Goal: Information Seeking & Learning: Check status

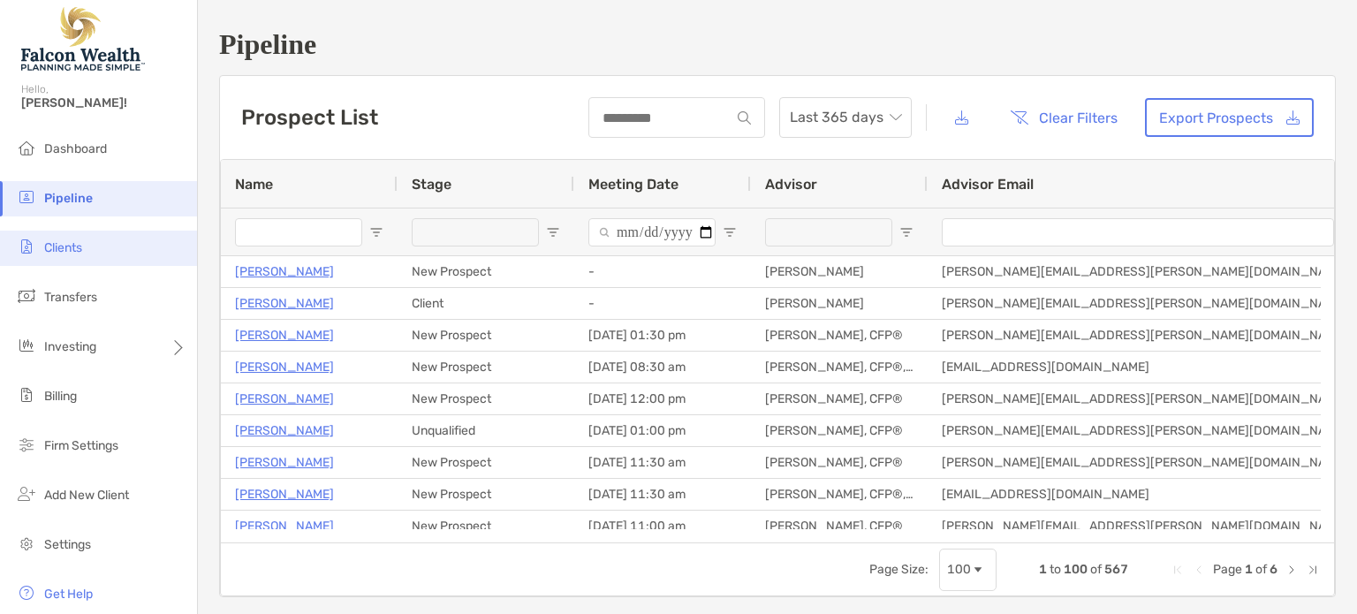
click at [79, 247] on span "Clients" at bounding box center [63, 247] width 38 height 15
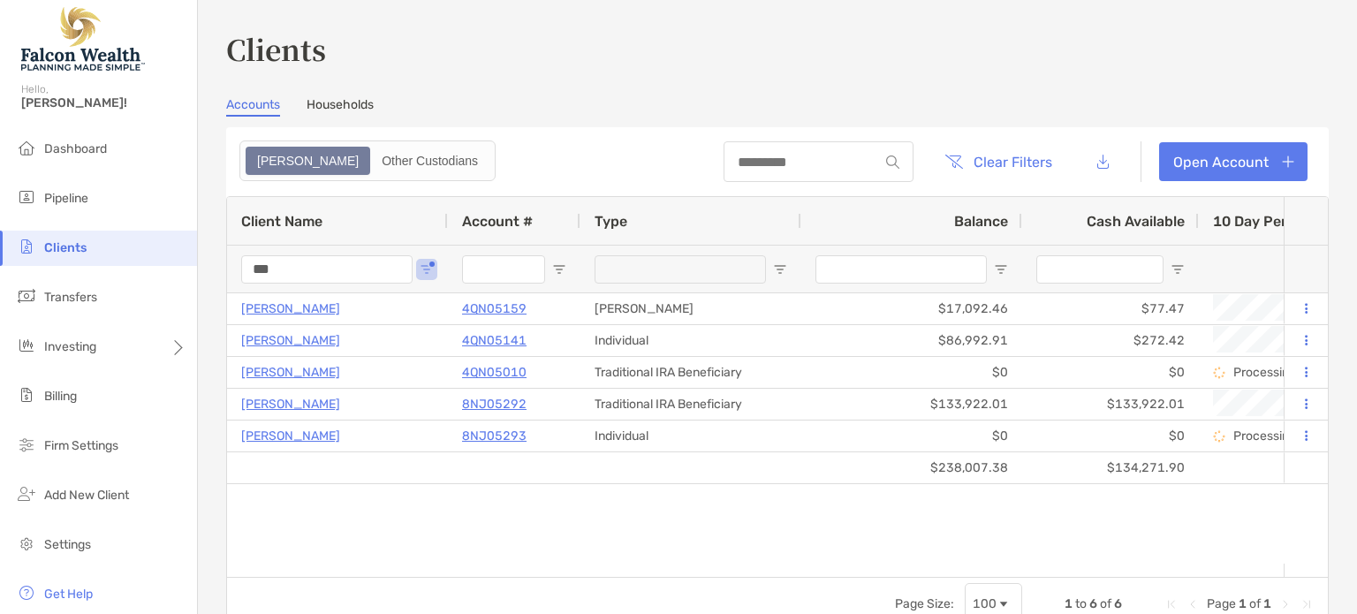
drag, startPoint x: 321, startPoint y: 266, endPoint x: 177, endPoint y: 264, distance: 144.0
click at [174, 266] on div "Clients Hello, [PERSON_NAME]! Dashboard Pipeline Clients Transfers Investing Bi…" at bounding box center [678, 307] width 1357 height 614
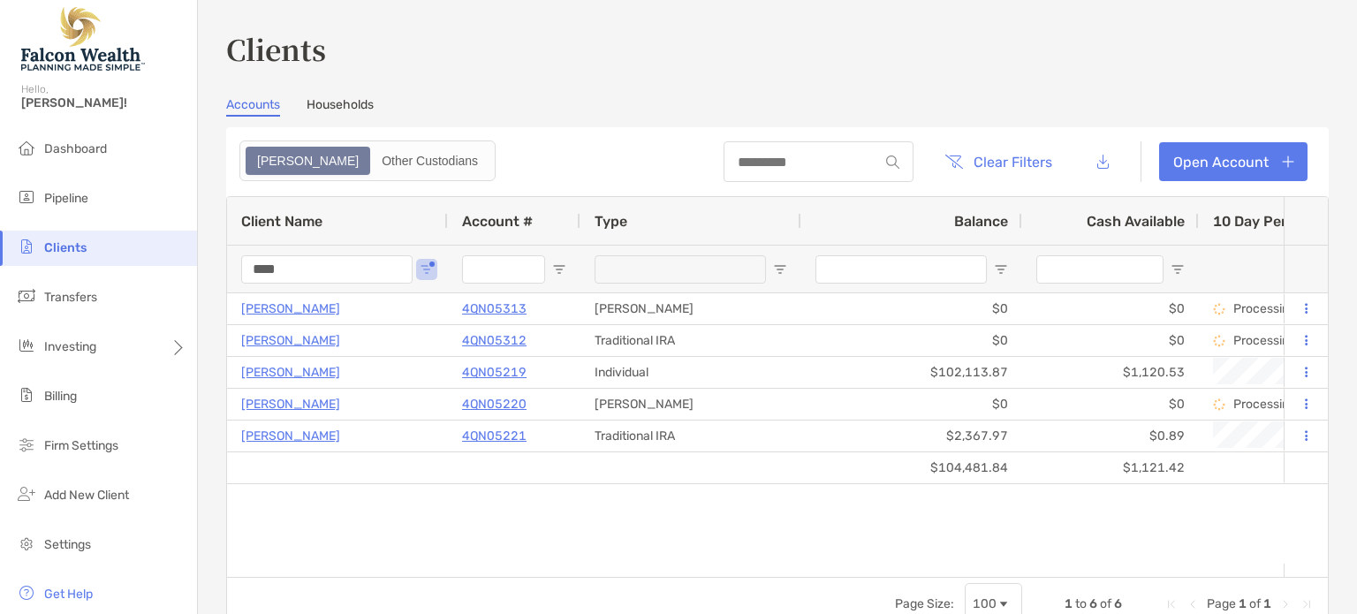
type input "****"
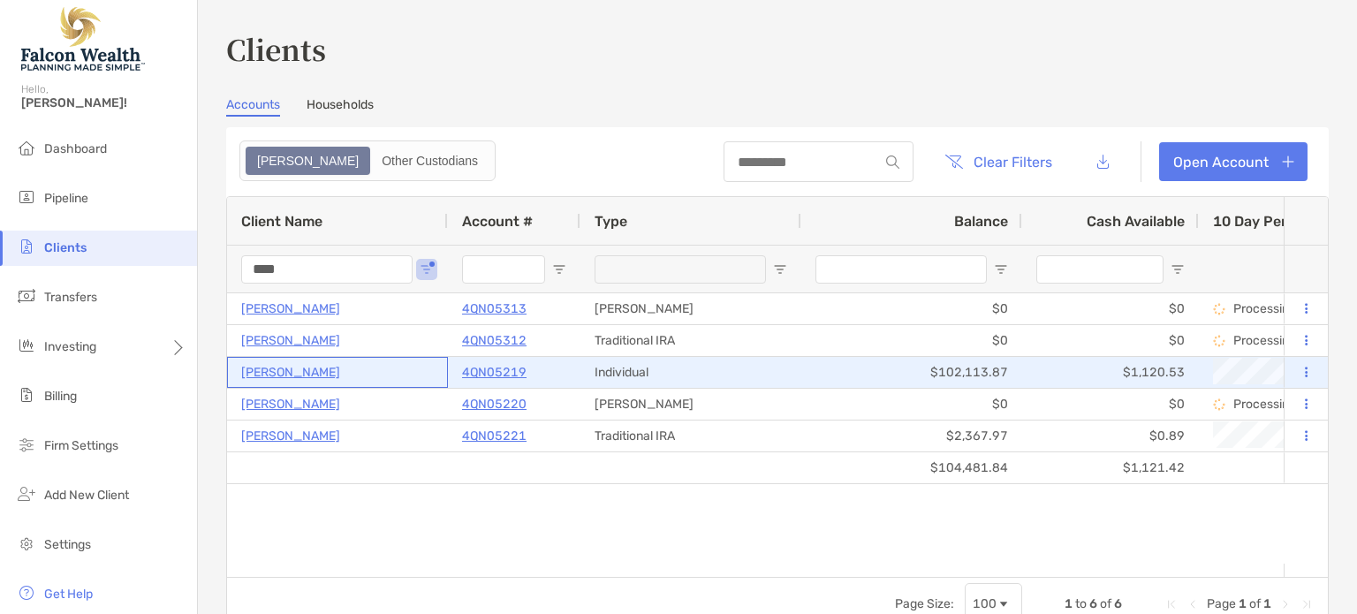
click at [268, 367] on p "[PERSON_NAME]" at bounding box center [290, 372] width 99 height 22
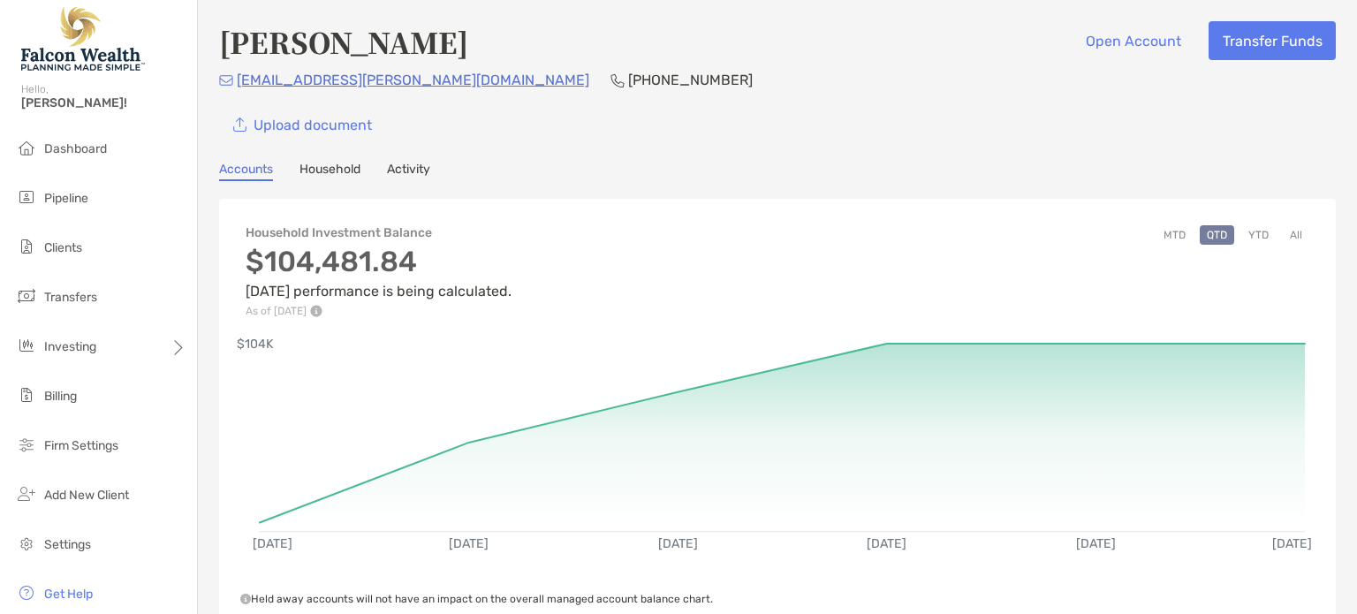
click at [412, 163] on link "Activity" at bounding box center [408, 171] width 43 height 19
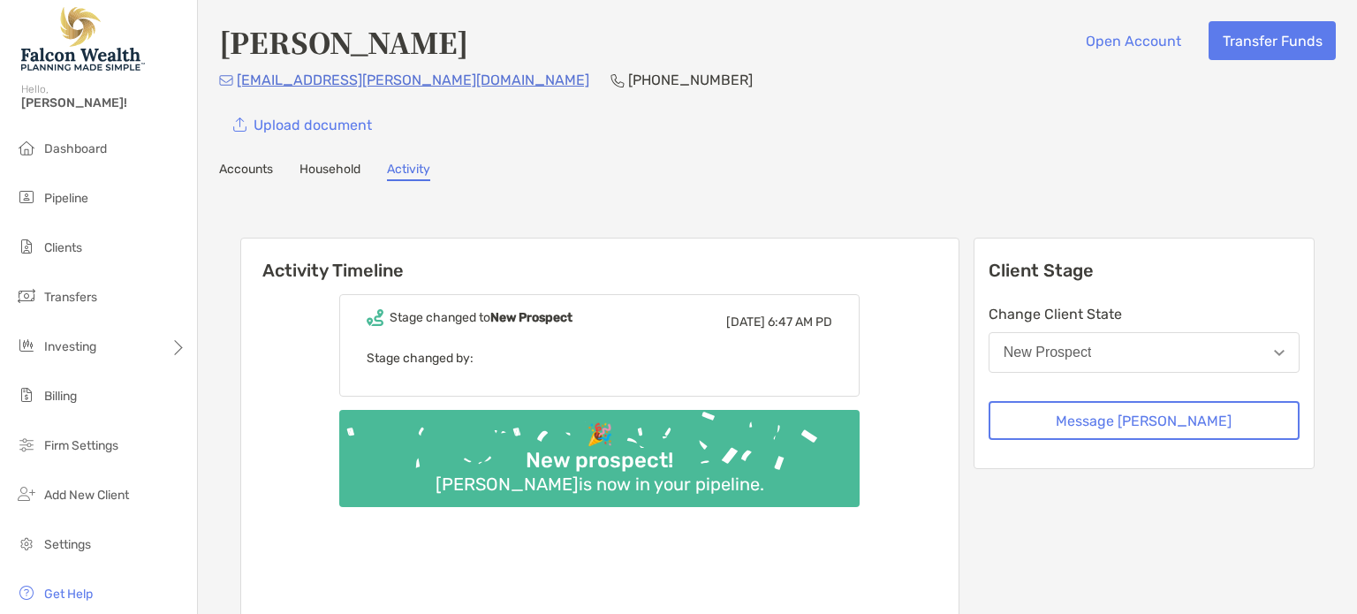
click at [242, 164] on link "Accounts" at bounding box center [246, 171] width 54 height 19
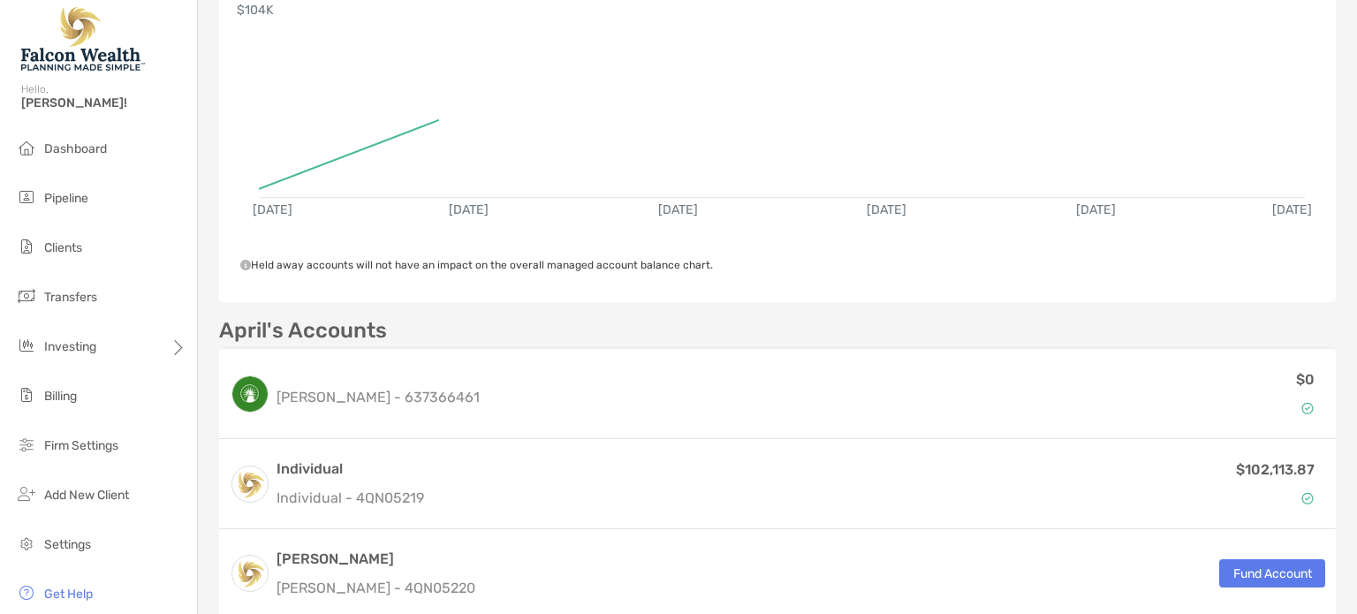
scroll to position [442, 0]
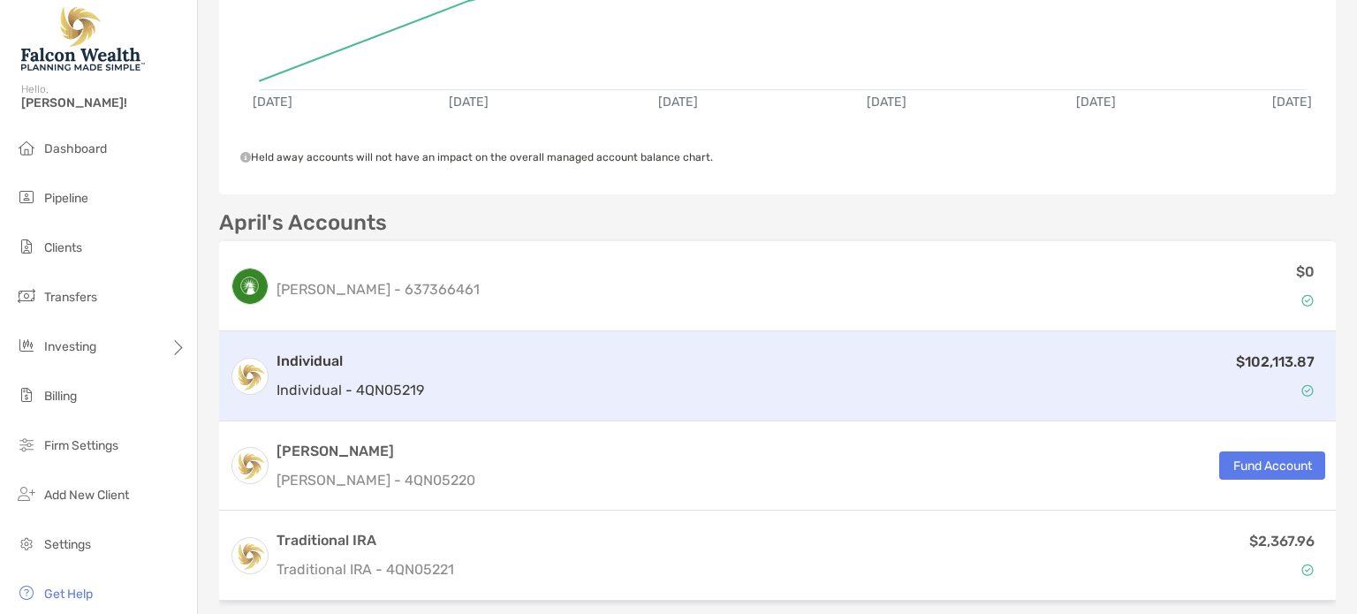
click at [607, 363] on div "$102,113.87" at bounding box center [878, 376] width 894 height 51
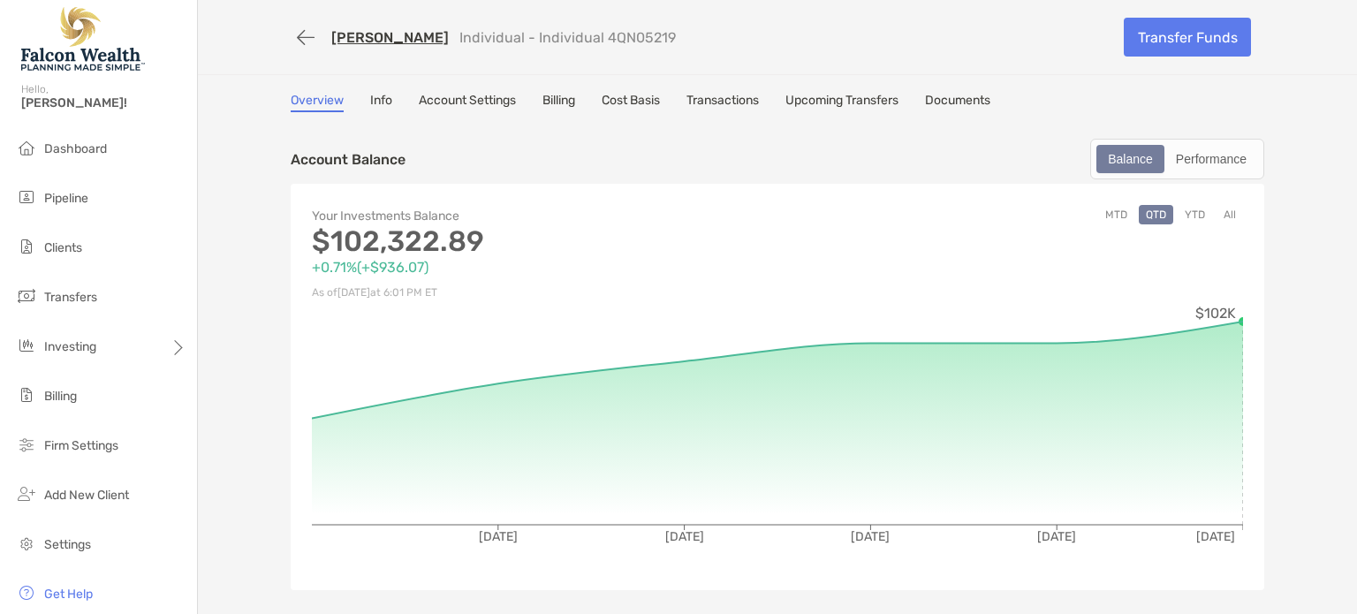
click at [734, 95] on link "Transactions" at bounding box center [722, 102] width 72 height 19
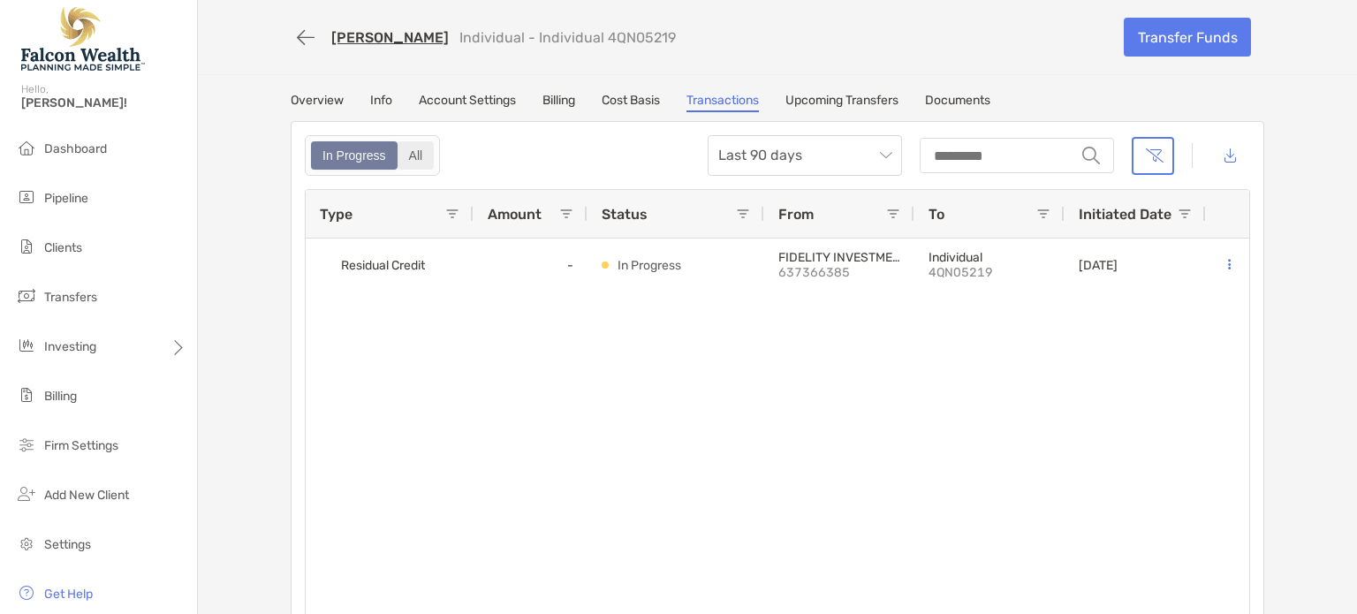
click at [399, 154] on div "All" at bounding box center [416, 155] width 34 height 25
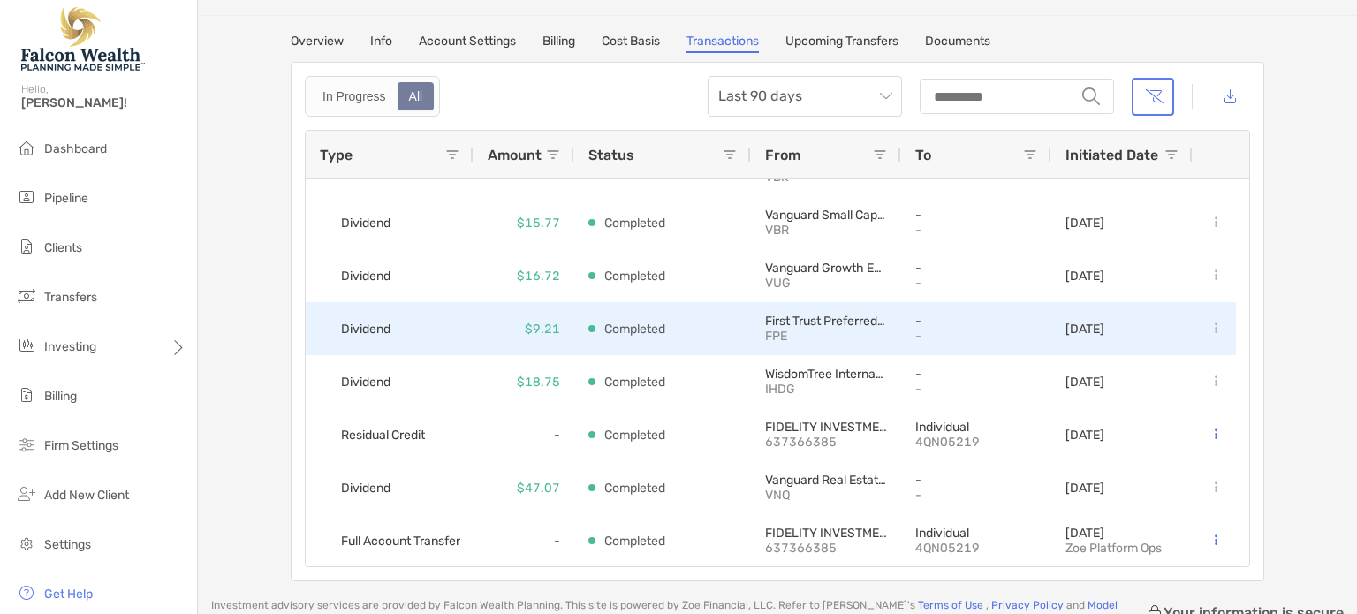
scroll to position [88, 0]
